Goal: Use online tool/utility: Utilize a website feature to perform a specific function

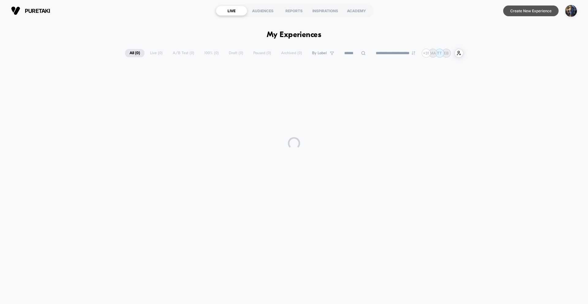
click at [522, 12] on button "Create New Experience" at bounding box center [530, 11] width 55 height 11
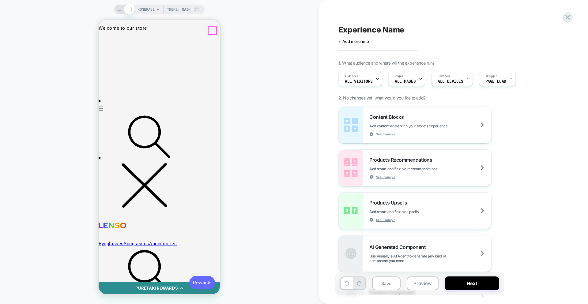
click at [162, 243] on div at bounding box center [159, 240] width 36 height 13
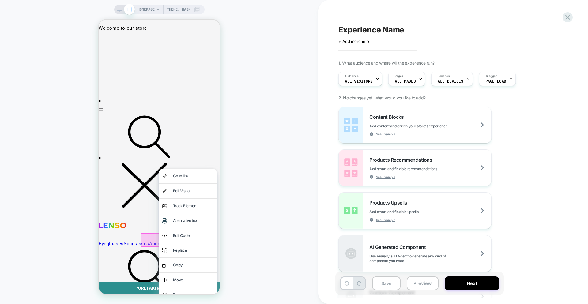
click at [183, 207] on div "Track Element" at bounding box center [193, 205] width 40 height 7
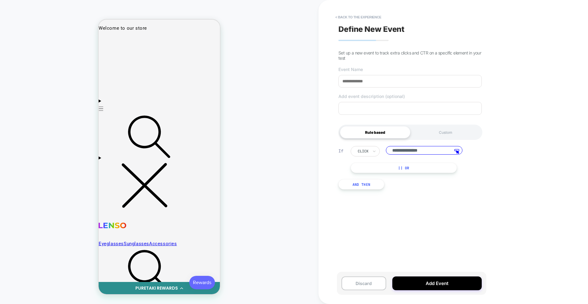
click at [364, 87] on input at bounding box center [409, 81] width 143 height 13
type input "*****"
click at [424, 284] on button "Add Event" at bounding box center [436, 283] width 89 height 14
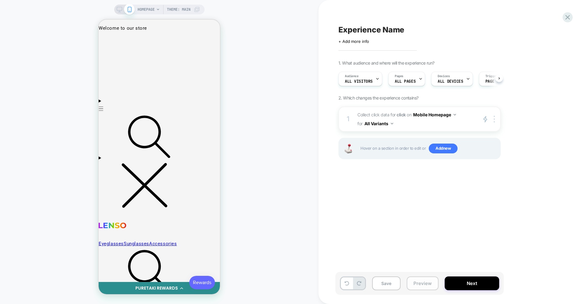
scroll to position [0, 0]
click at [389, 283] on button "Save" at bounding box center [386, 283] width 28 height 14
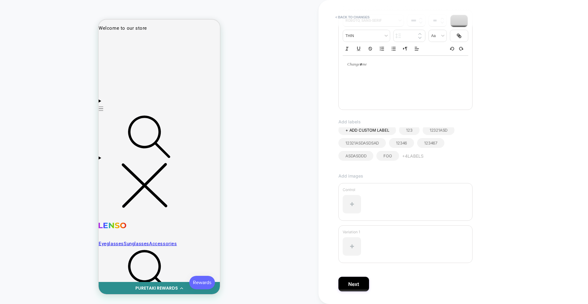
scroll to position [111, 0]
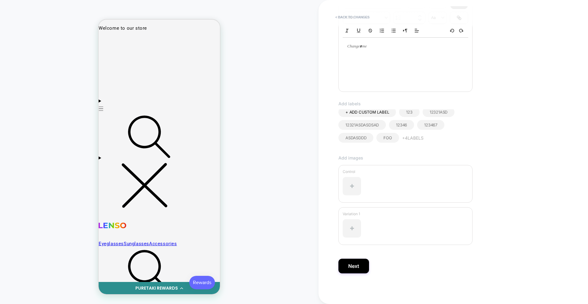
type input "*****"
drag, startPoint x: 362, startPoint y: 274, endPoint x: 361, endPoint y: 270, distance: 4.1
click at [362, 273] on div "**********" at bounding box center [450, 152] width 230 height 292
click at [361, 269] on button "Next" at bounding box center [353, 266] width 31 height 15
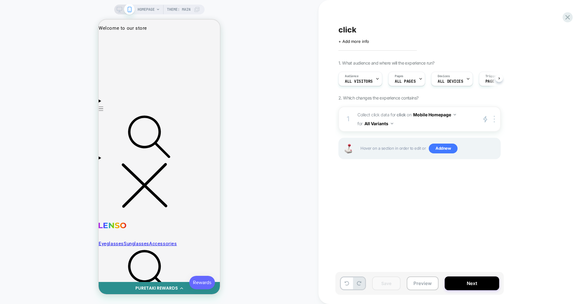
scroll to position [0, 0]
click at [479, 284] on button "Next" at bounding box center [471, 283] width 54 height 14
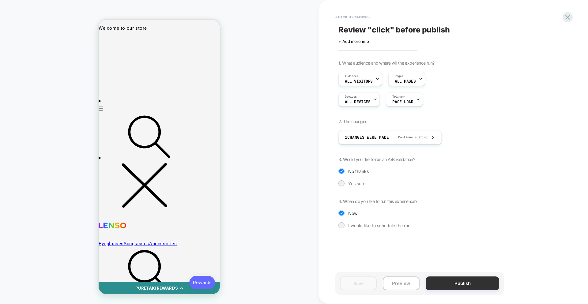
click at [475, 283] on button "Publish" at bounding box center [461, 283] width 73 height 14
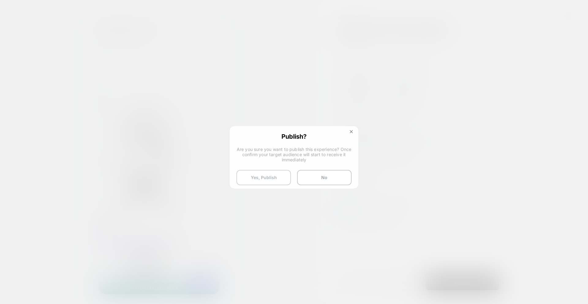
click at [265, 177] on button "Yes, Publish" at bounding box center [263, 177] width 54 height 15
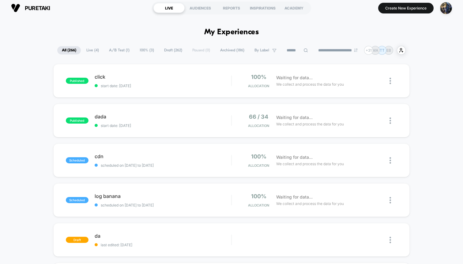
scroll to position [3, 0]
